Goal: Information Seeking & Learning: Learn about a topic

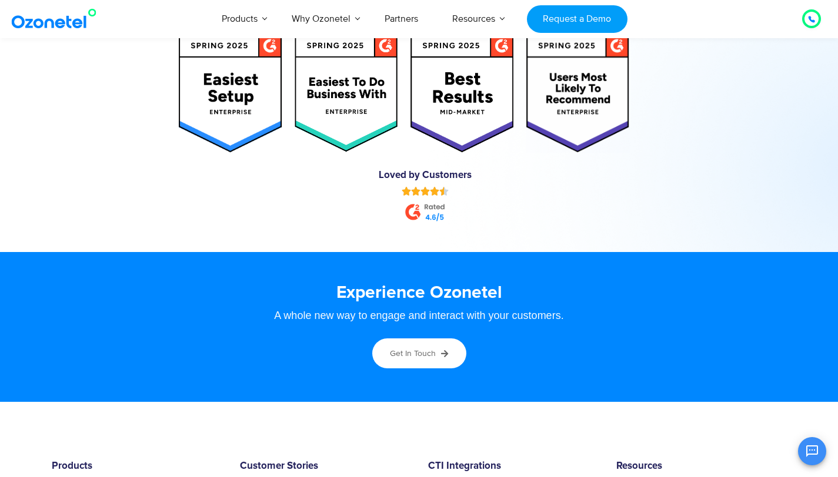
scroll to position [6026, 0]
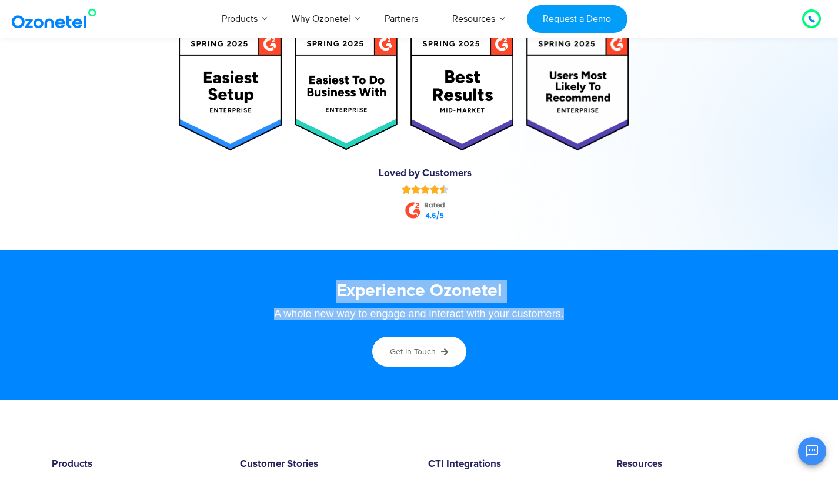
drag, startPoint x: 337, startPoint y: 291, endPoint x: 578, endPoint y: 326, distance: 243.0
click at [578, 326] on div "Experience Ozonetel A whole new way to engage and interact with your customers.…" at bounding box center [419, 325] width 723 height 103
click at [576, 310] on div "A whole new way to engage and interact with your customers." at bounding box center [418, 314] width 711 height 11
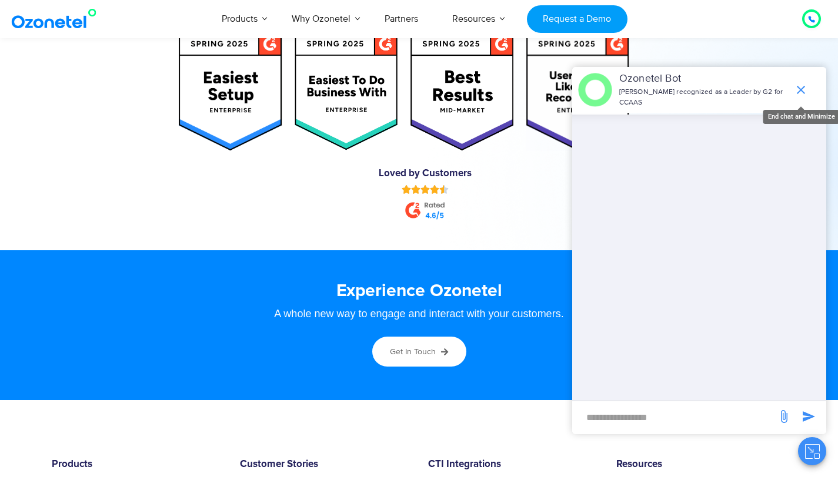
click at [804, 90] on icon "end chat or minimize" at bounding box center [801, 90] width 14 height 14
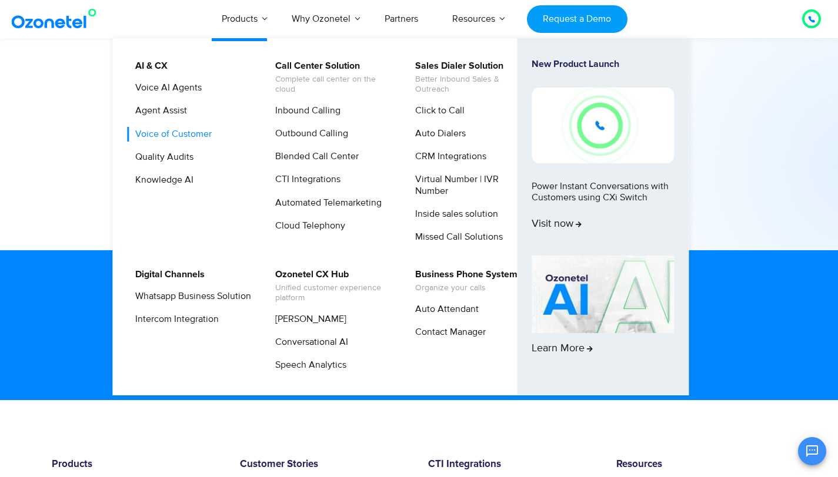
click at [182, 136] on link "Voice of Customer" at bounding box center [171, 134] width 86 height 15
